Goal: Transaction & Acquisition: Obtain resource

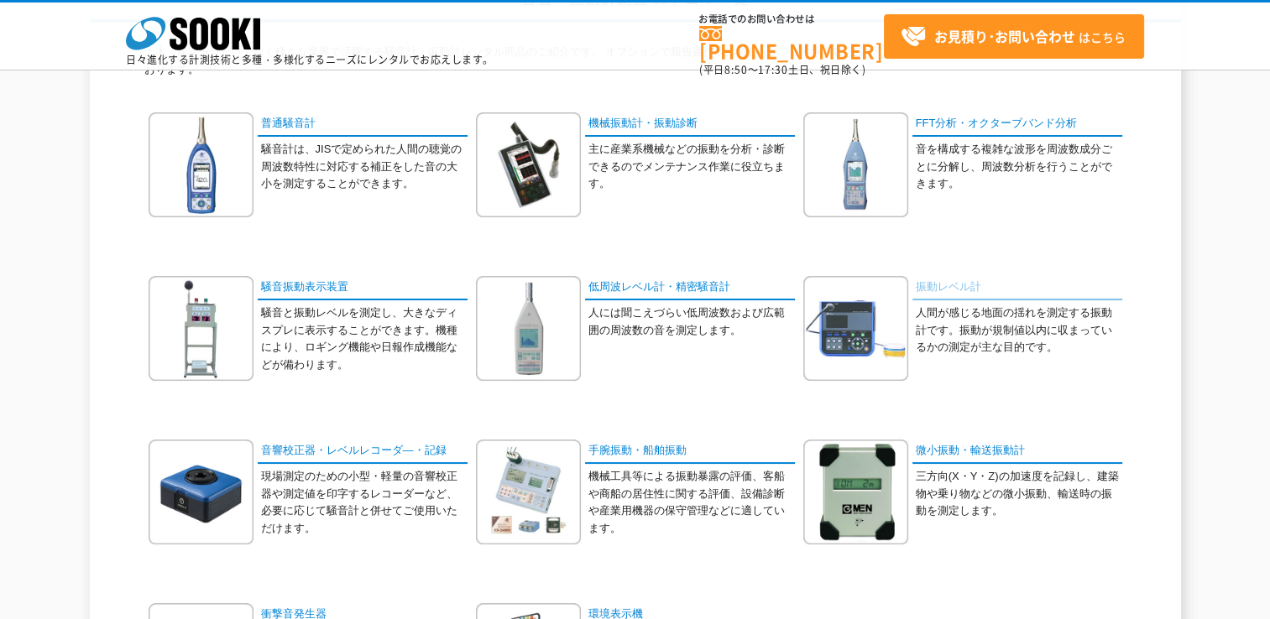
click at [940, 283] on link "振動レベル計" at bounding box center [1017, 288] width 210 height 24
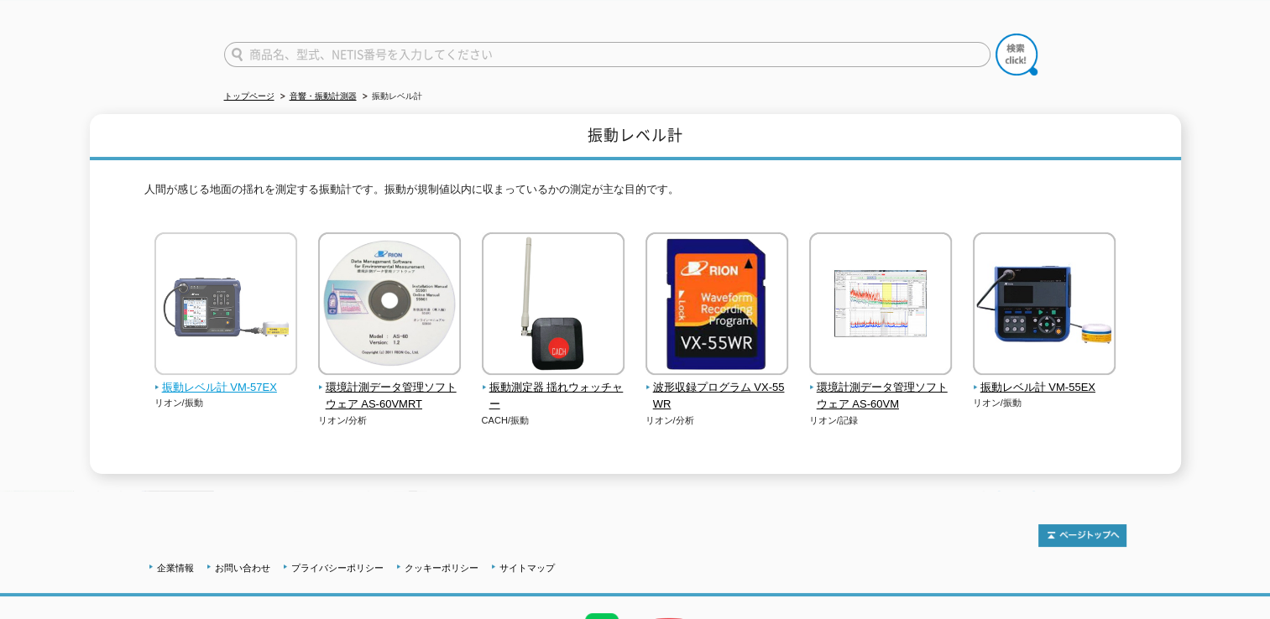
scroll to position [190, 0]
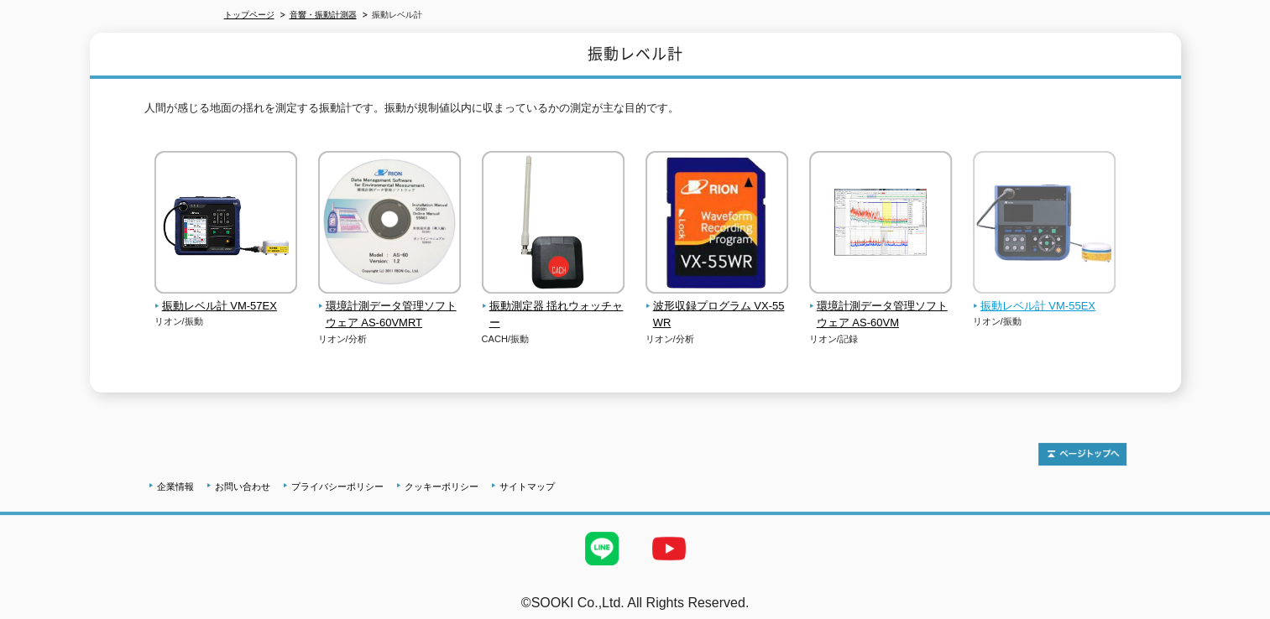
click at [1029, 298] on span "振動レベル計 VM-55EX" at bounding box center [1044, 307] width 143 height 18
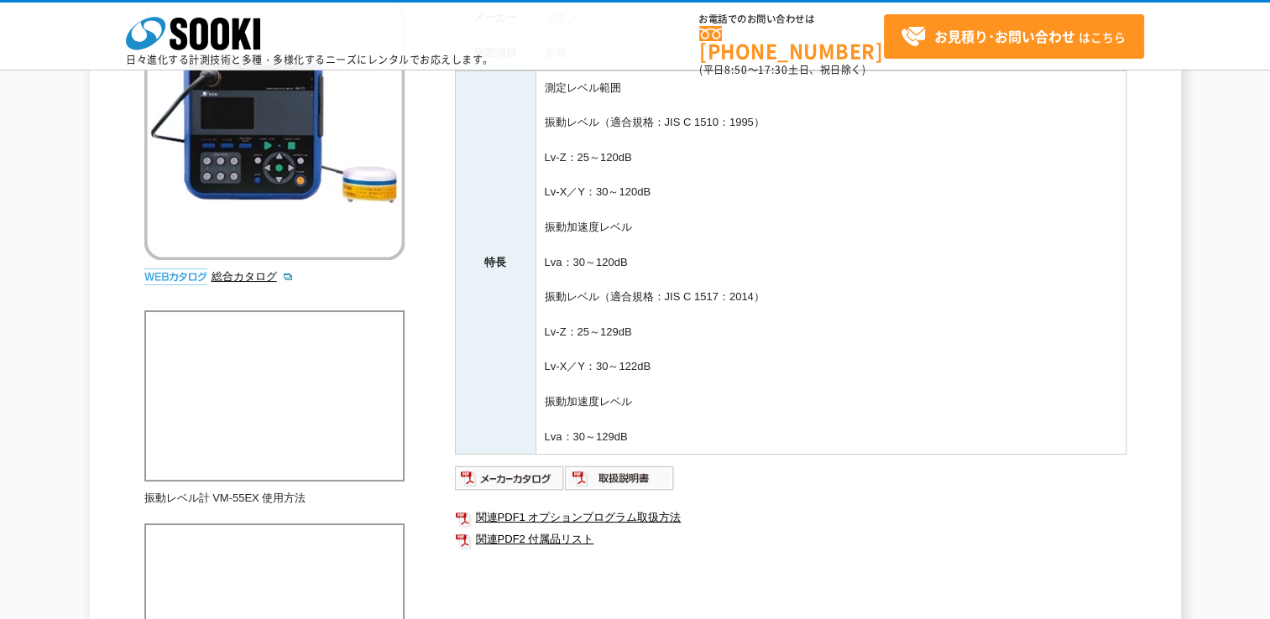
scroll to position [420, 0]
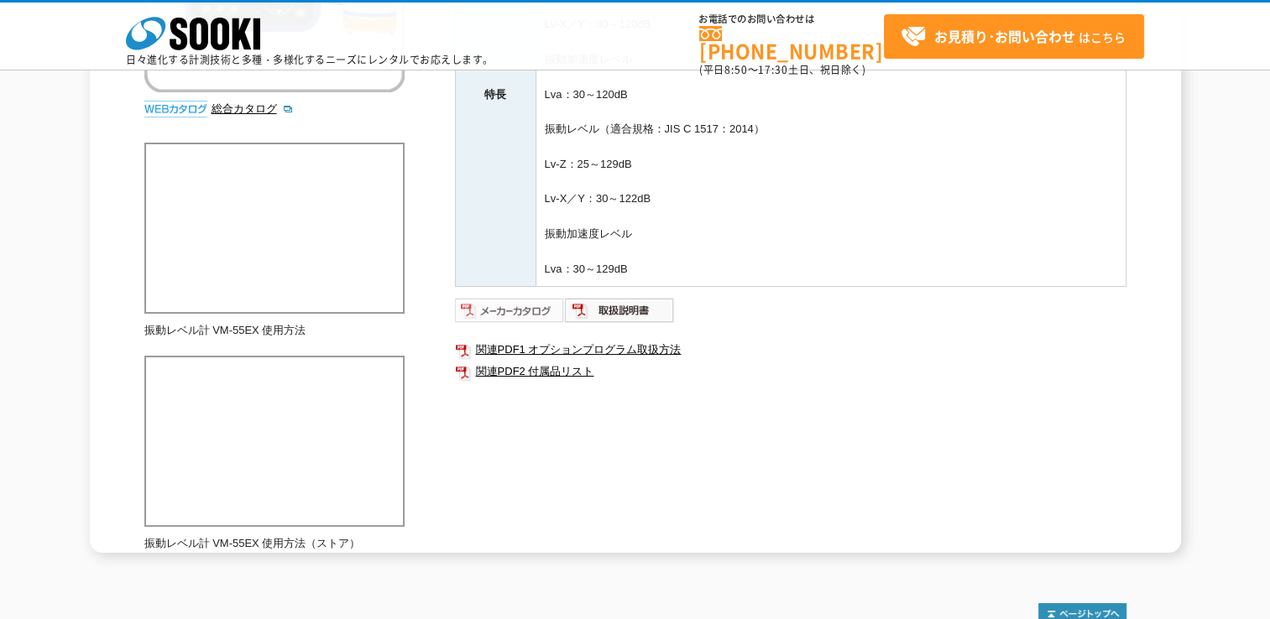
click at [529, 316] on img at bounding box center [510, 310] width 110 height 27
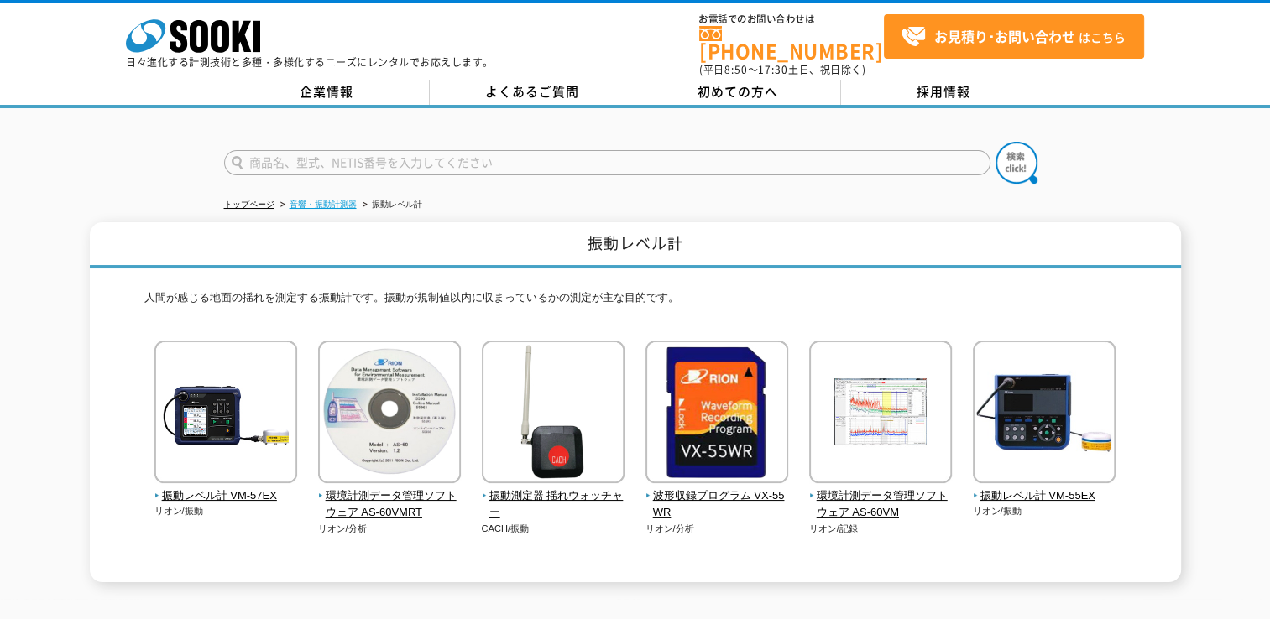
click at [331, 200] on link "音響・振動計測器" at bounding box center [323, 204] width 67 height 9
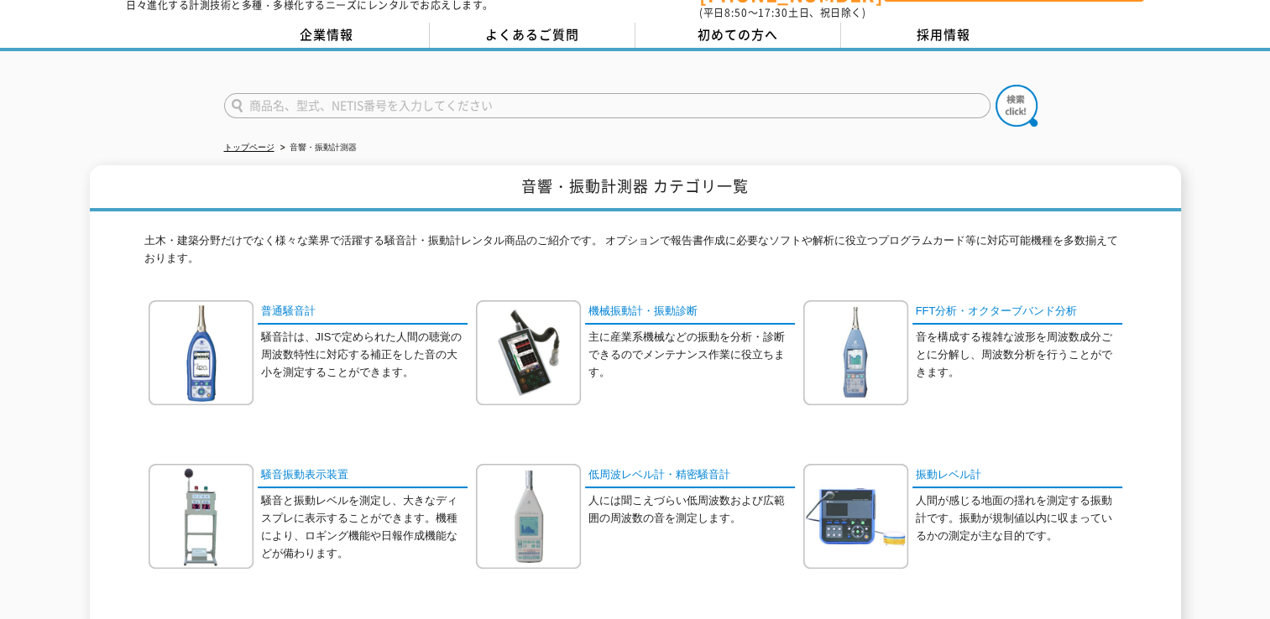
scroll to position [84, 0]
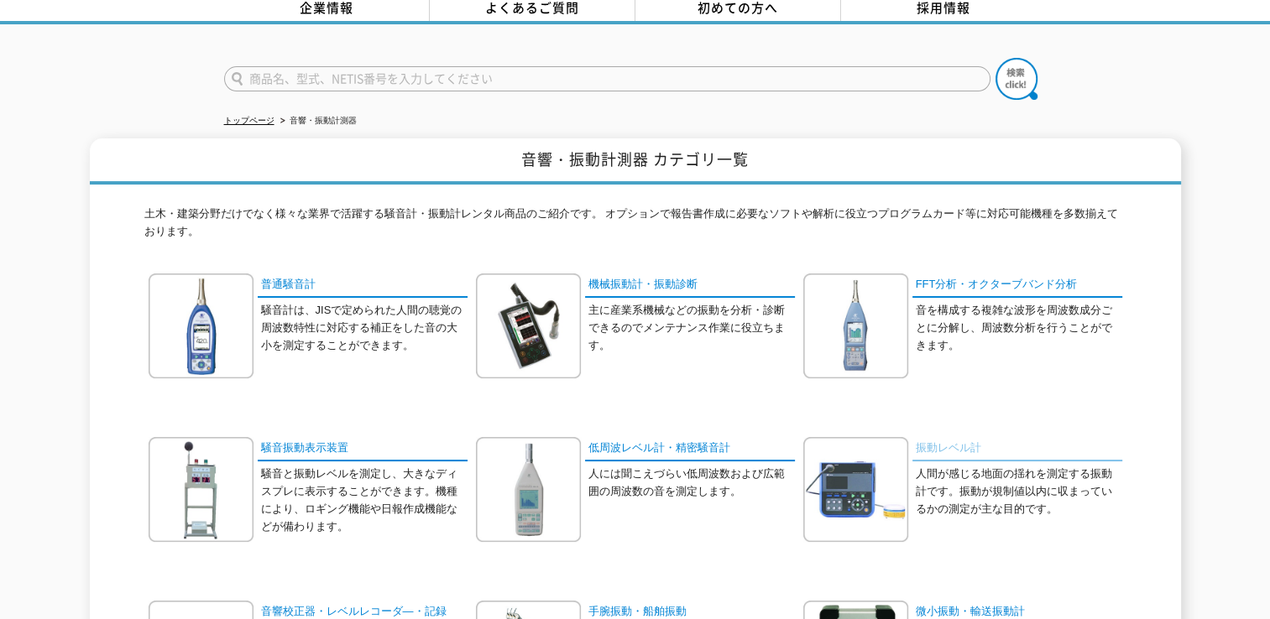
click at [936, 437] on link "振動レベル計" at bounding box center [1017, 449] width 210 height 24
